Goal: Find specific page/section: Find specific page/section

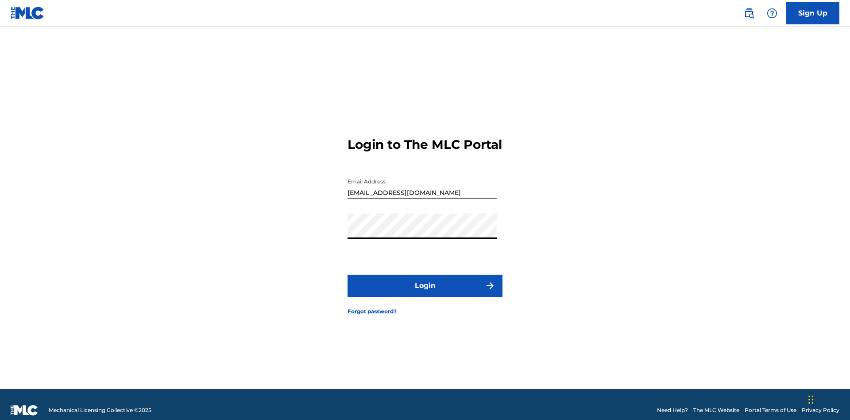
scroll to position [12, 0]
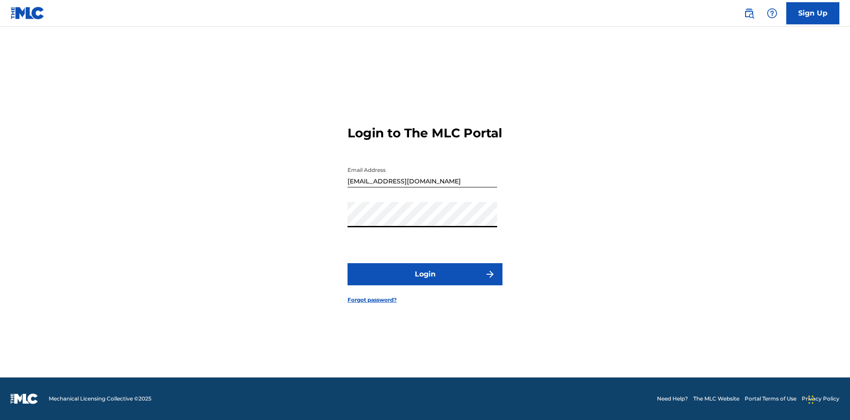
click at [425, 282] on button "Login" at bounding box center [425, 274] width 155 height 22
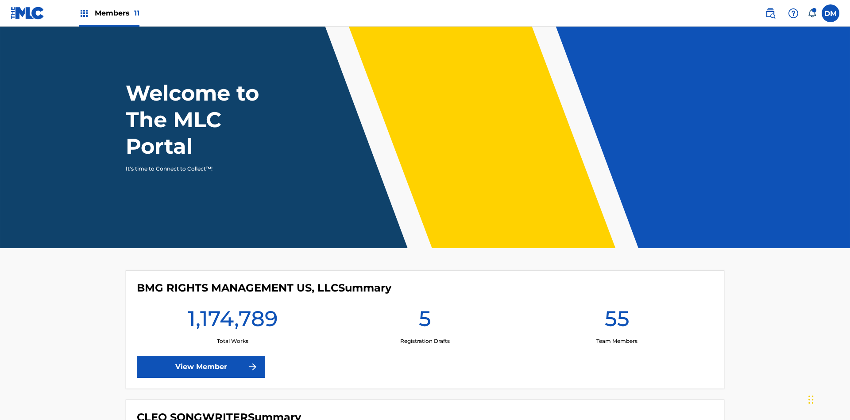
click at [109, 13] on span "Members 11" at bounding box center [117, 13] width 45 height 10
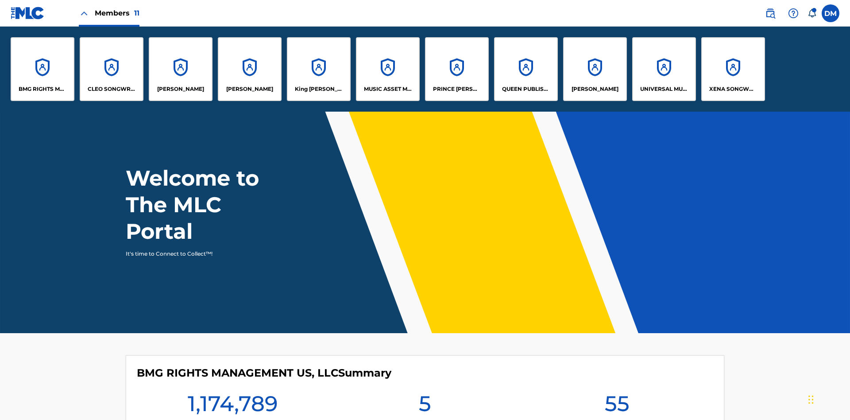
click at [664, 89] on p "UNIVERSAL MUSIC PUB GROUP" at bounding box center [665, 89] width 48 height 8
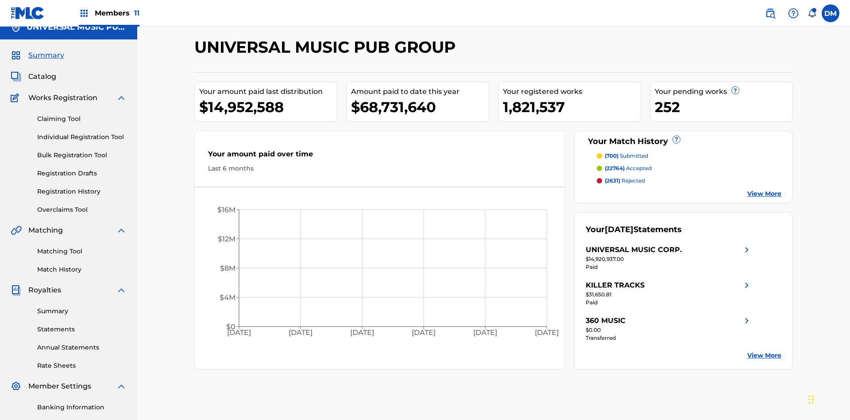
click at [42, 71] on span "Catalog" at bounding box center [42, 76] width 28 height 11
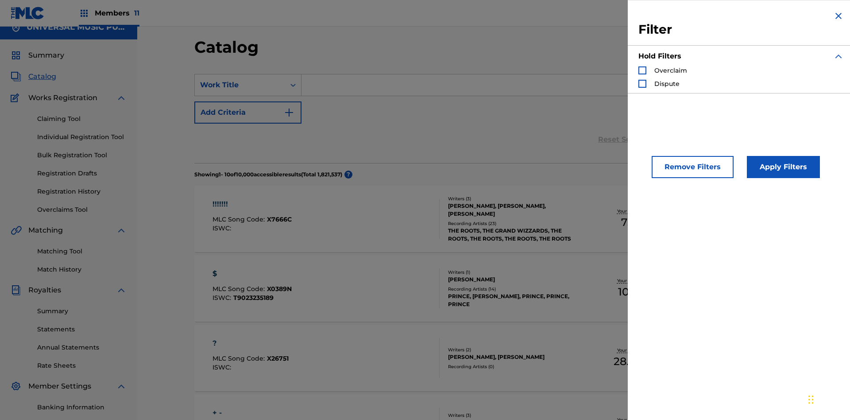
scroll to position [97, 0]
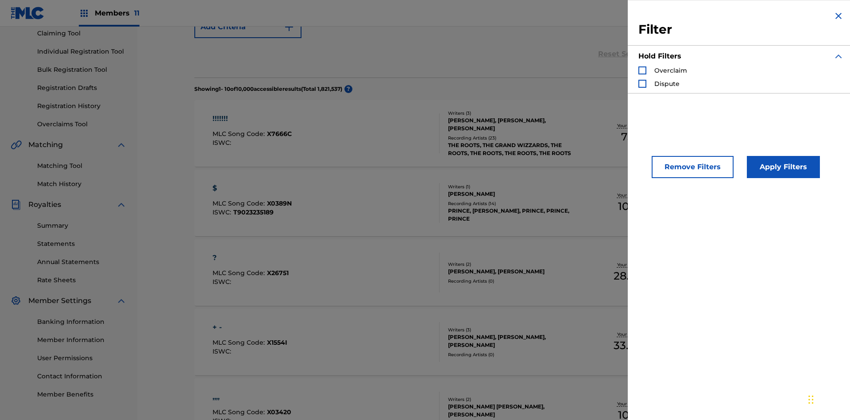
click at [643, 70] on div "Search Form" at bounding box center [643, 70] width 8 height 8
click at [782, 167] on button "Apply Filters" at bounding box center [783, 167] width 73 height 22
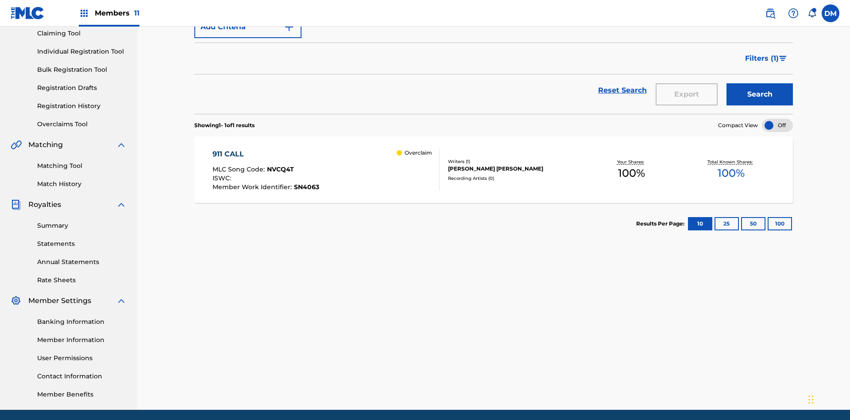
click at [762, 58] on span "Filters ( 1 )" at bounding box center [763, 58] width 34 height 11
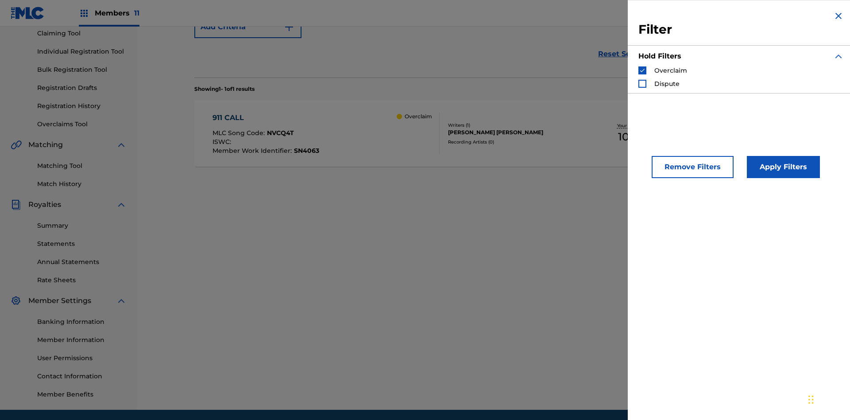
click at [643, 70] on img "Search Form" at bounding box center [643, 70] width 6 height 6
click at [643, 84] on div "Search Form" at bounding box center [643, 84] width 8 height 8
click at [782, 167] on button "Apply Filters" at bounding box center [783, 167] width 73 height 22
